Goal: Navigation & Orientation: Find specific page/section

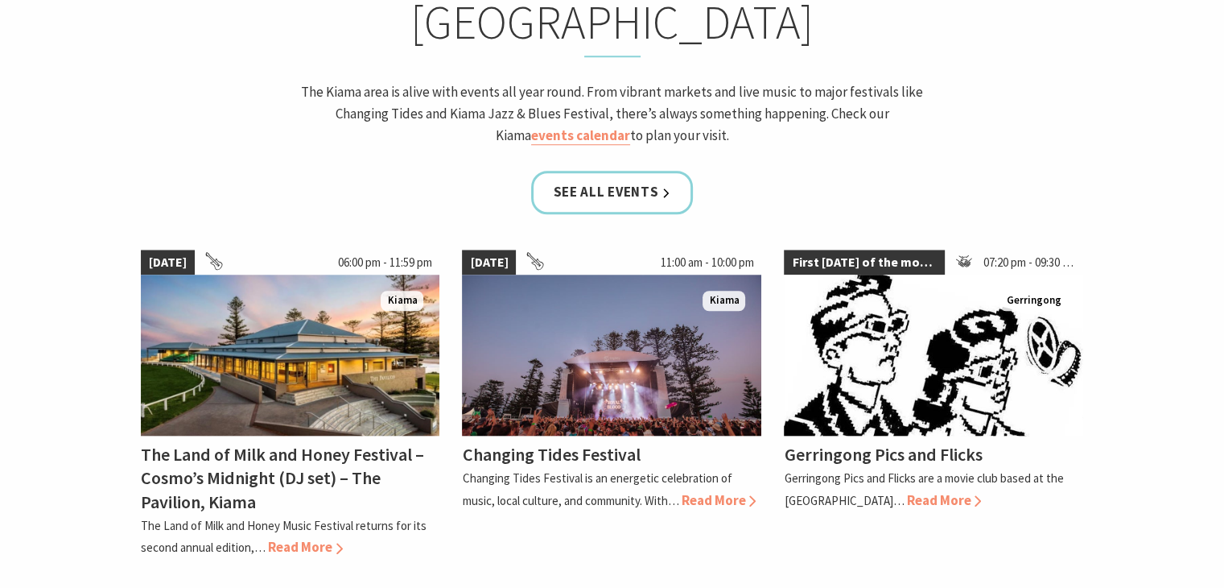
scroll to position [1416, 0]
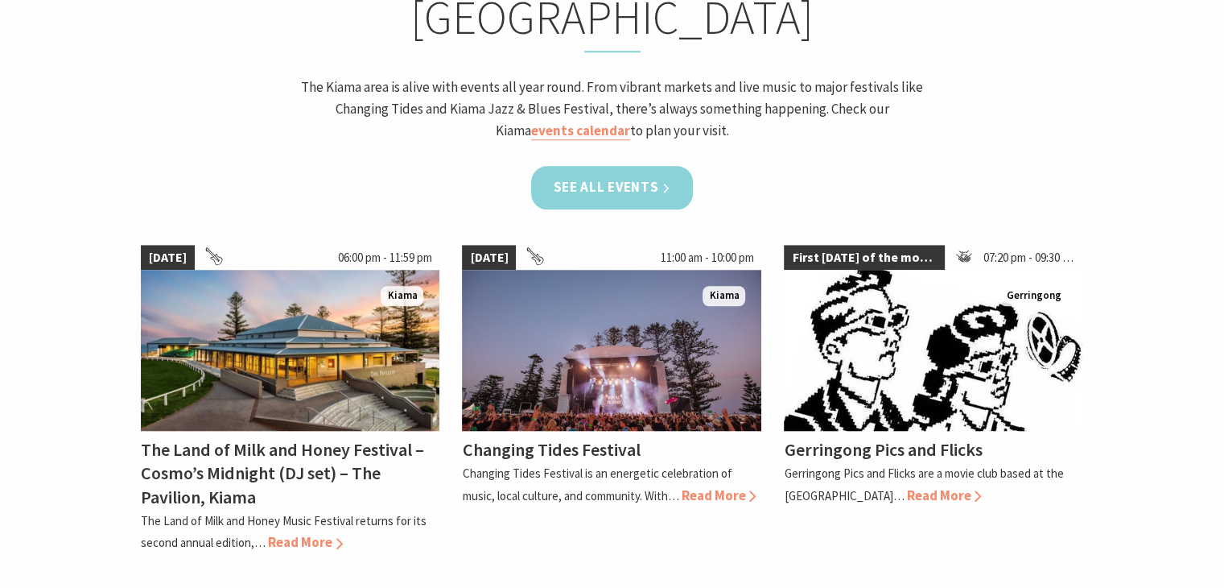
click at [608, 166] on link "See all Events" at bounding box center [612, 187] width 163 height 43
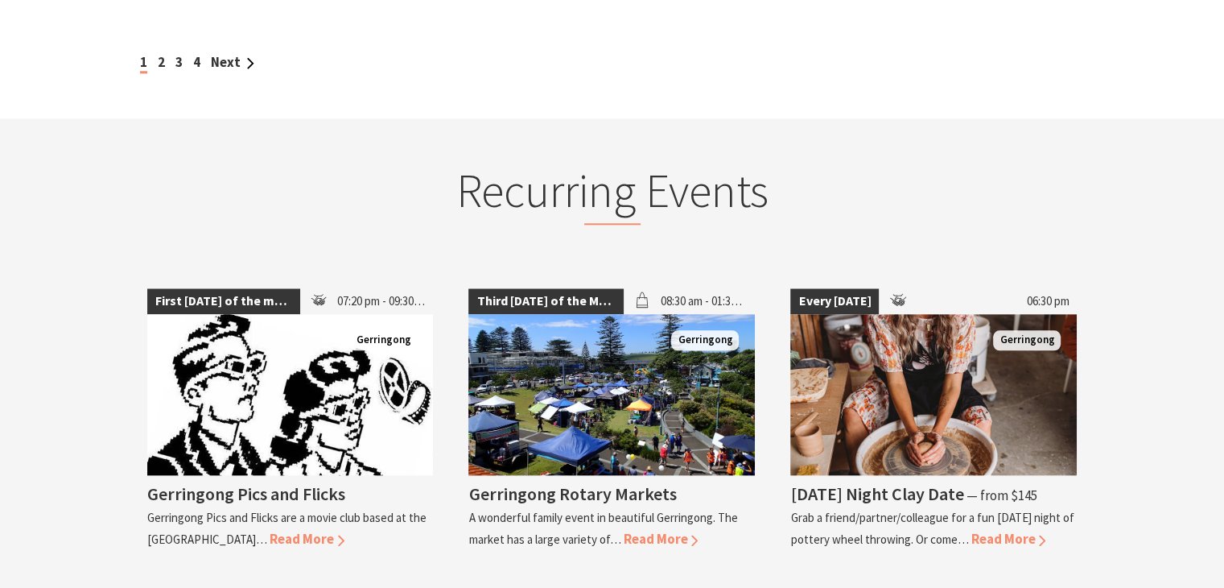
scroll to position [1835, 0]
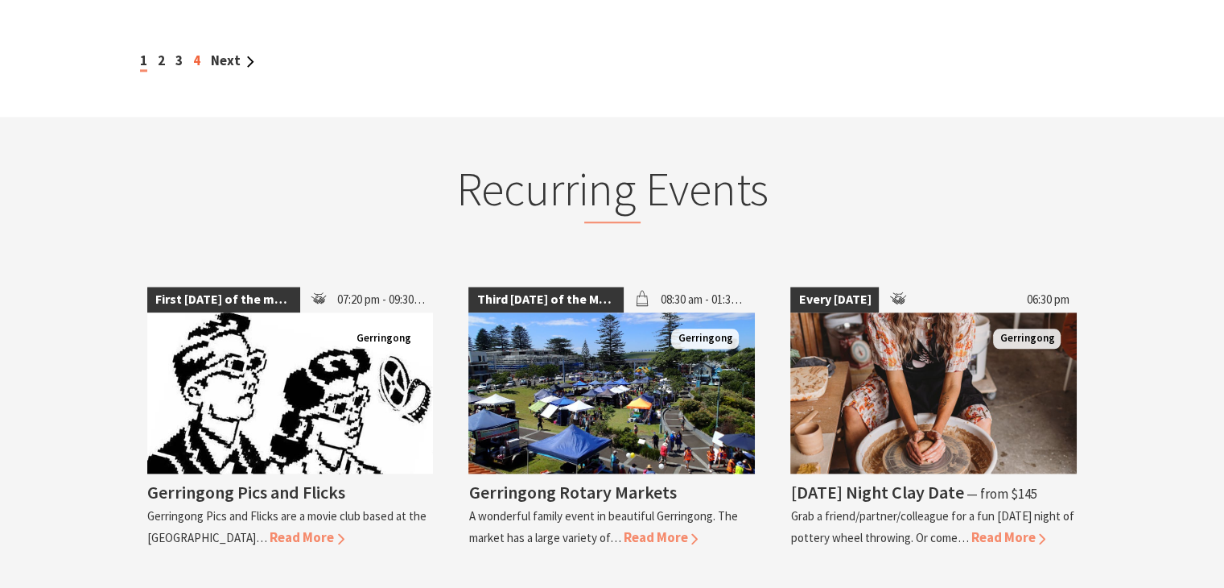
click at [196, 52] on link "4" at bounding box center [196, 61] width 7 height 18
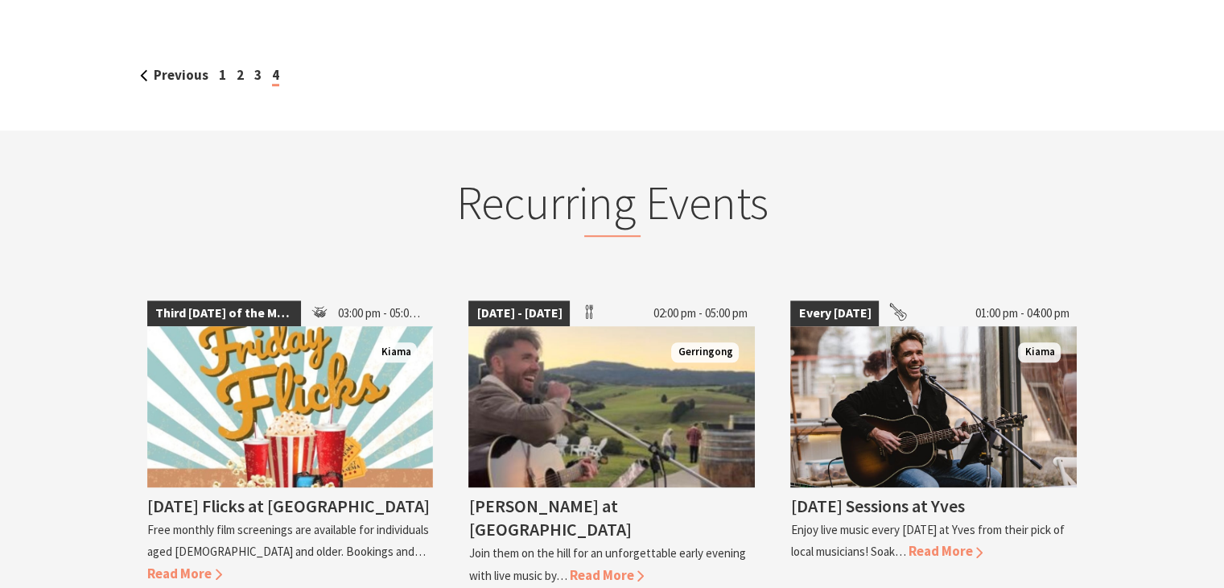
scroll to position [1159, 0]
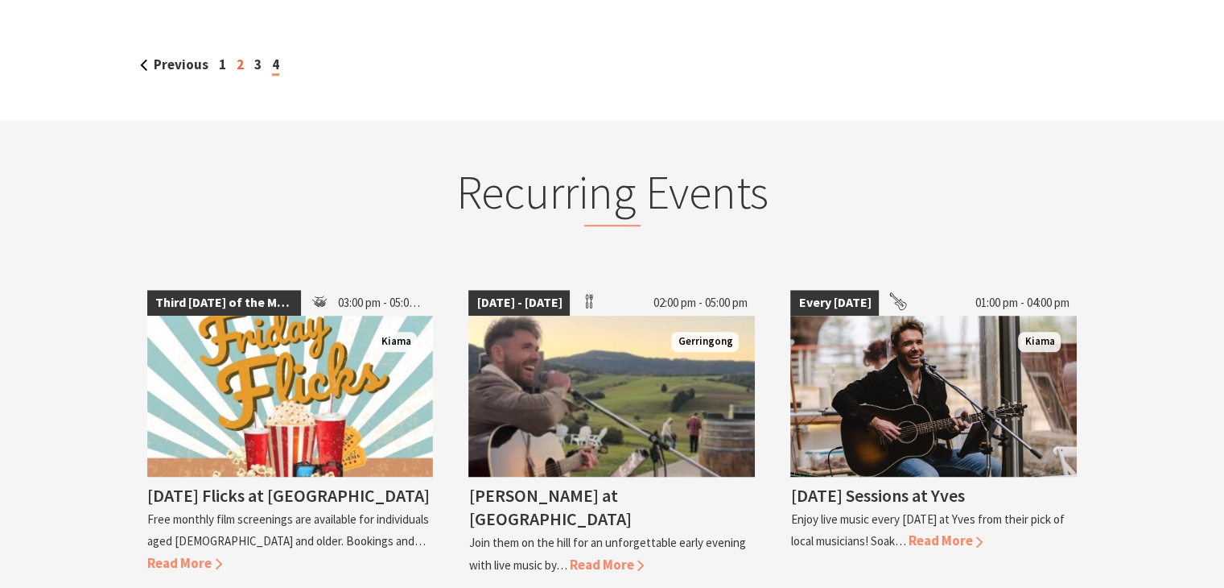
click at [237, 56] on link "2" at bounding box center [240, 65] width 7 height 18
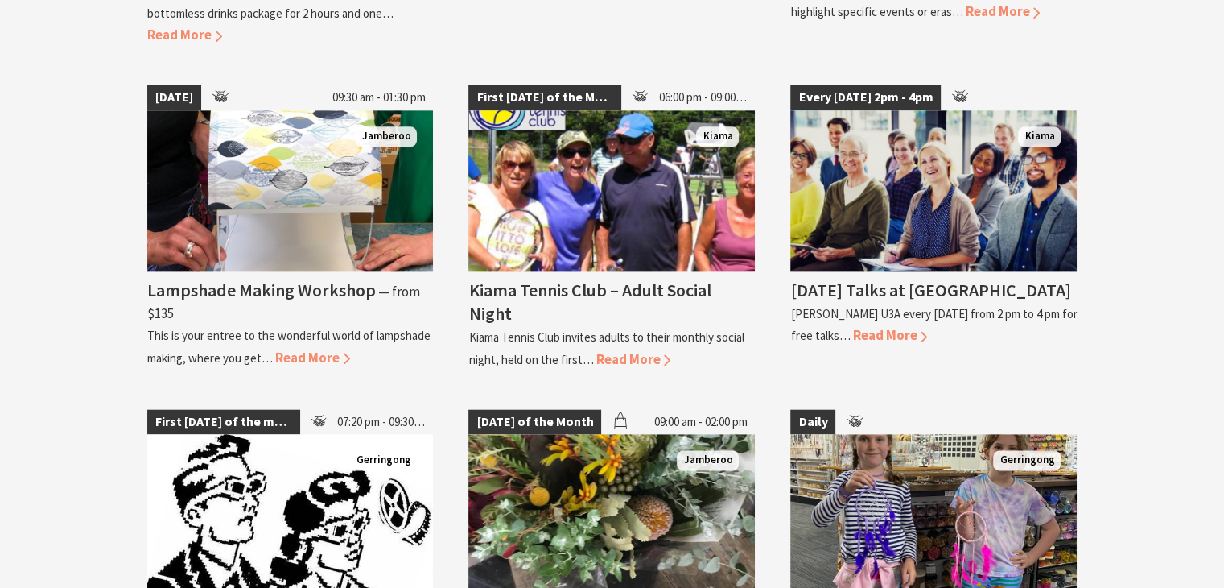
scroll to position [2060, 0]
